Goal: Information Seeking & Learning: Learn about a topic

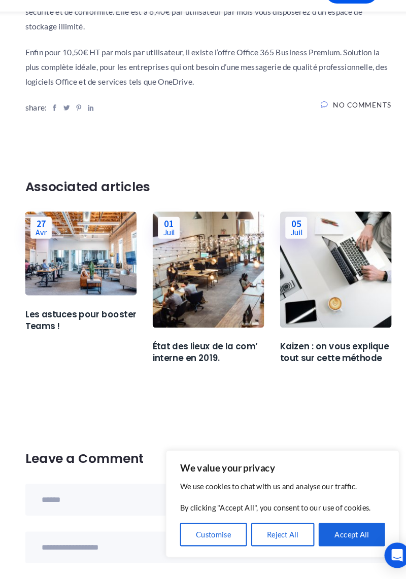
scroll to position [819, 0]
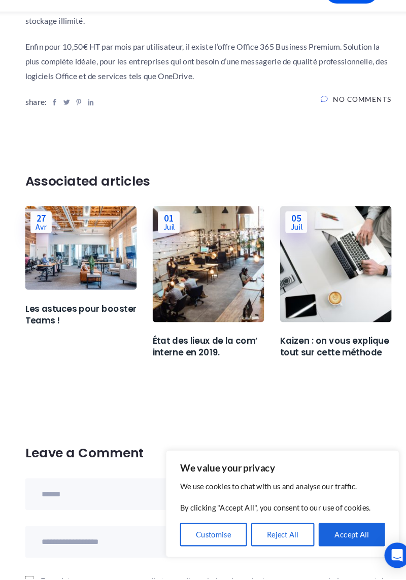
click at [274, 549] on button "Reject All" at bounding box center [274, 538] width 61 height 22
